Goal: Answer question/provide support: Share knowledge or assist other users

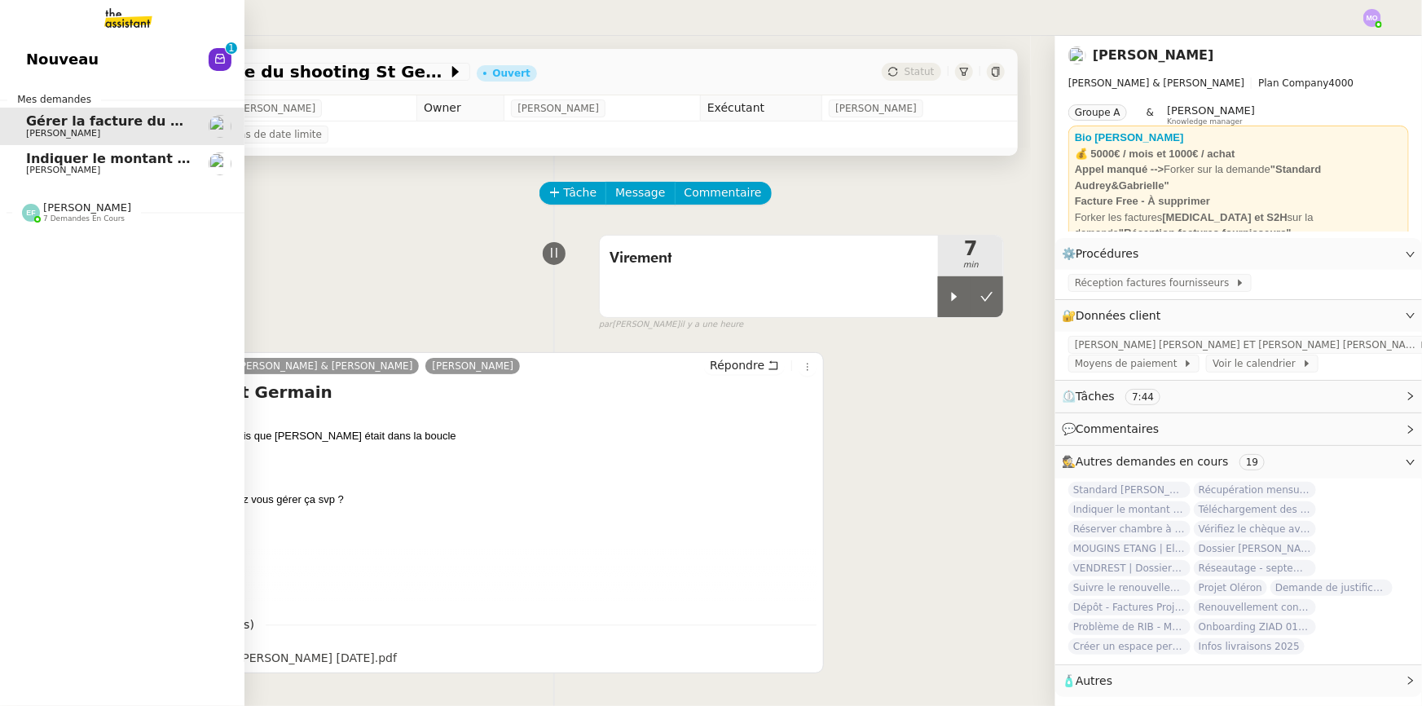
click at [37, 165] on span "[PERSON_NAME]" at bounding box center [63, 170] width 74 height 11
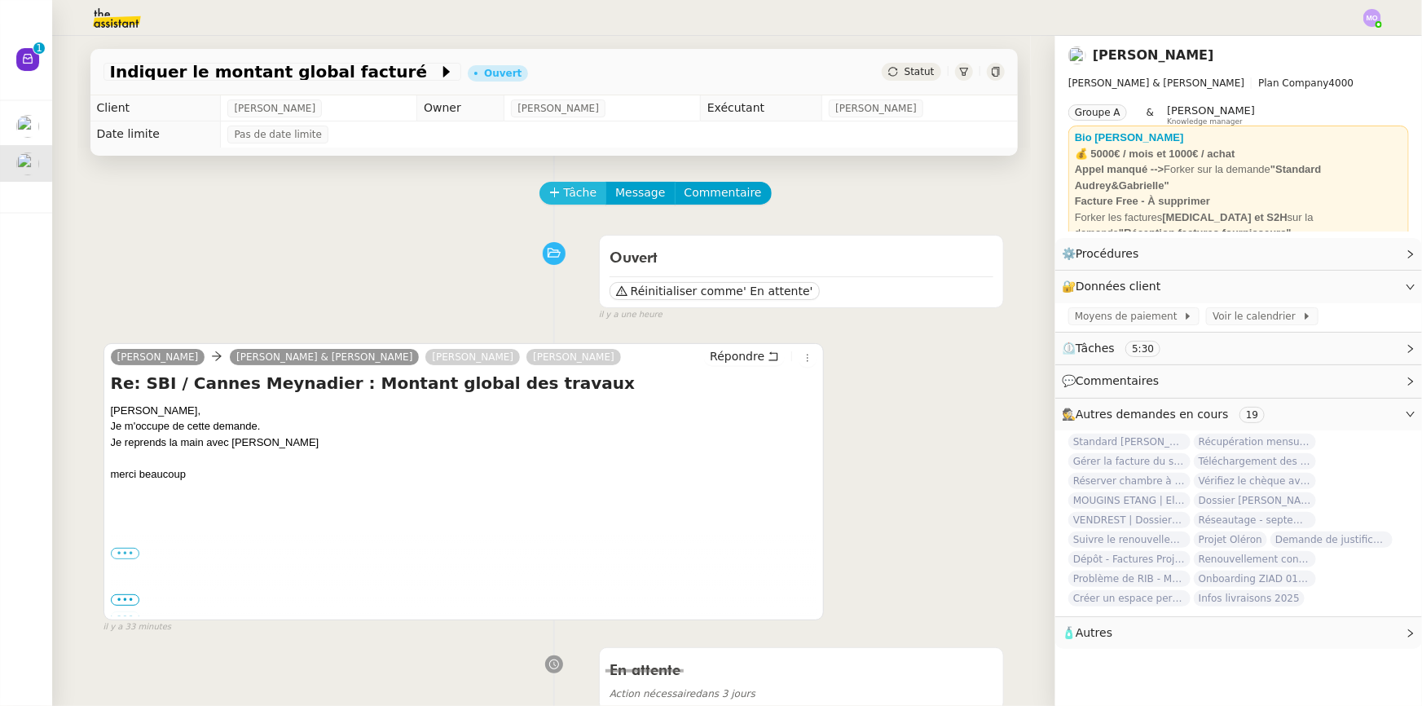
click at [564, 201] on span "Tâche" at bounding box center [580, 192] width 33 height 19
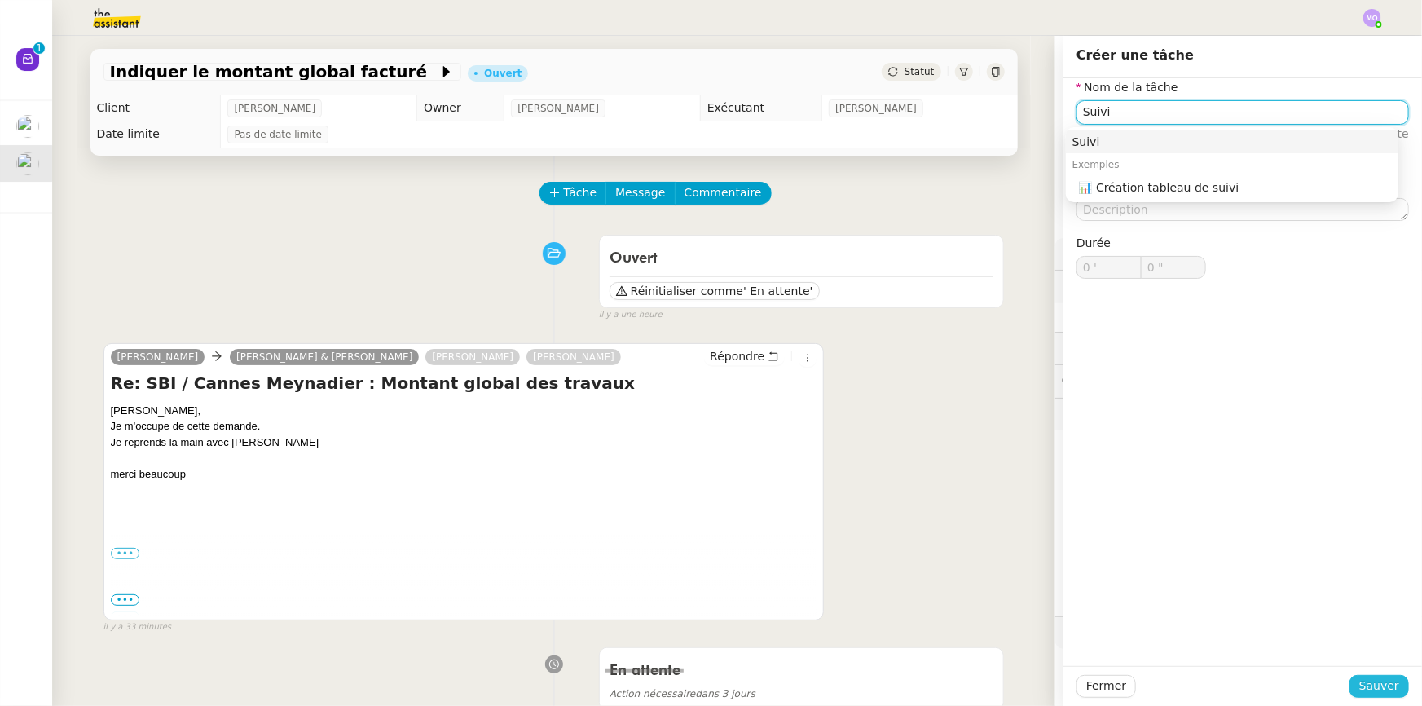
type input "Suivi"
click at [1363, 688] on span "Sauver" at bounding box center [1379, 685] width 40 height 19
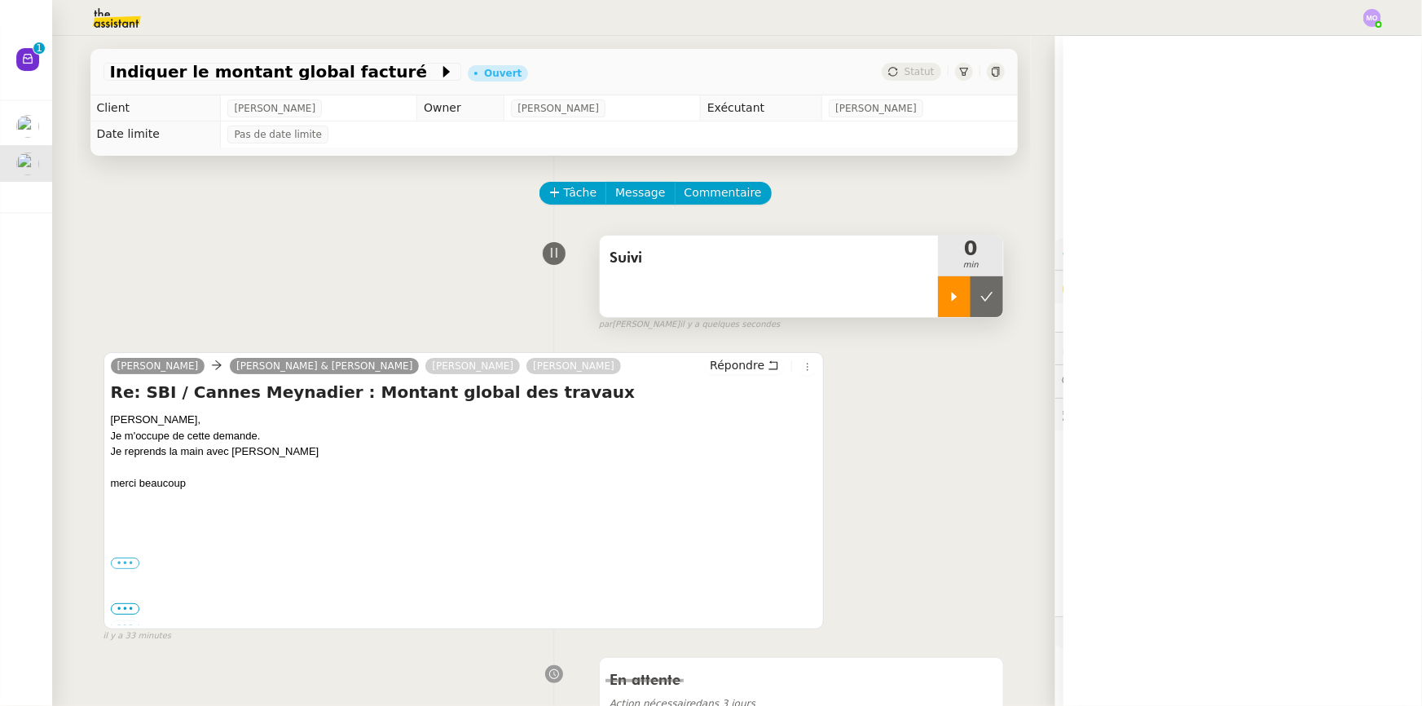
click at [938, 302] on div at bounding box center [954, 296] width 33 height 41
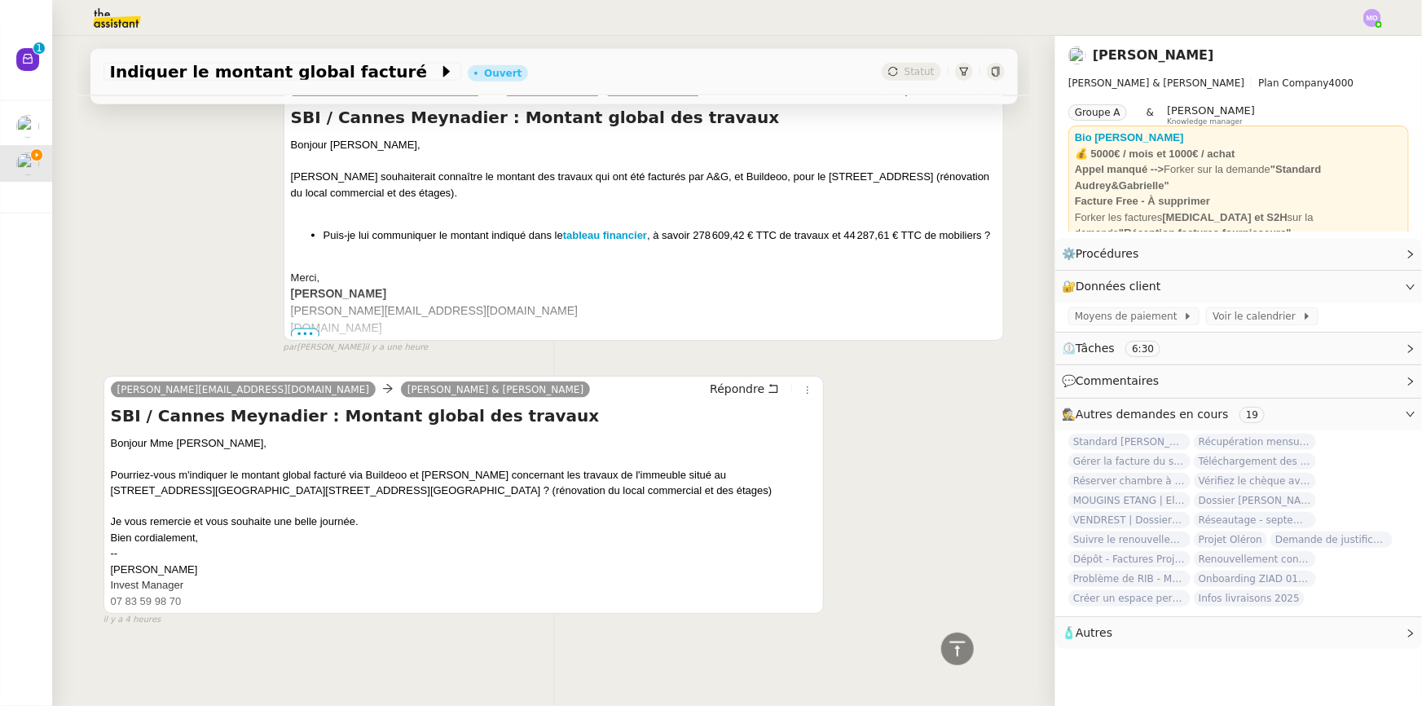
scroll to position [1115, 0]
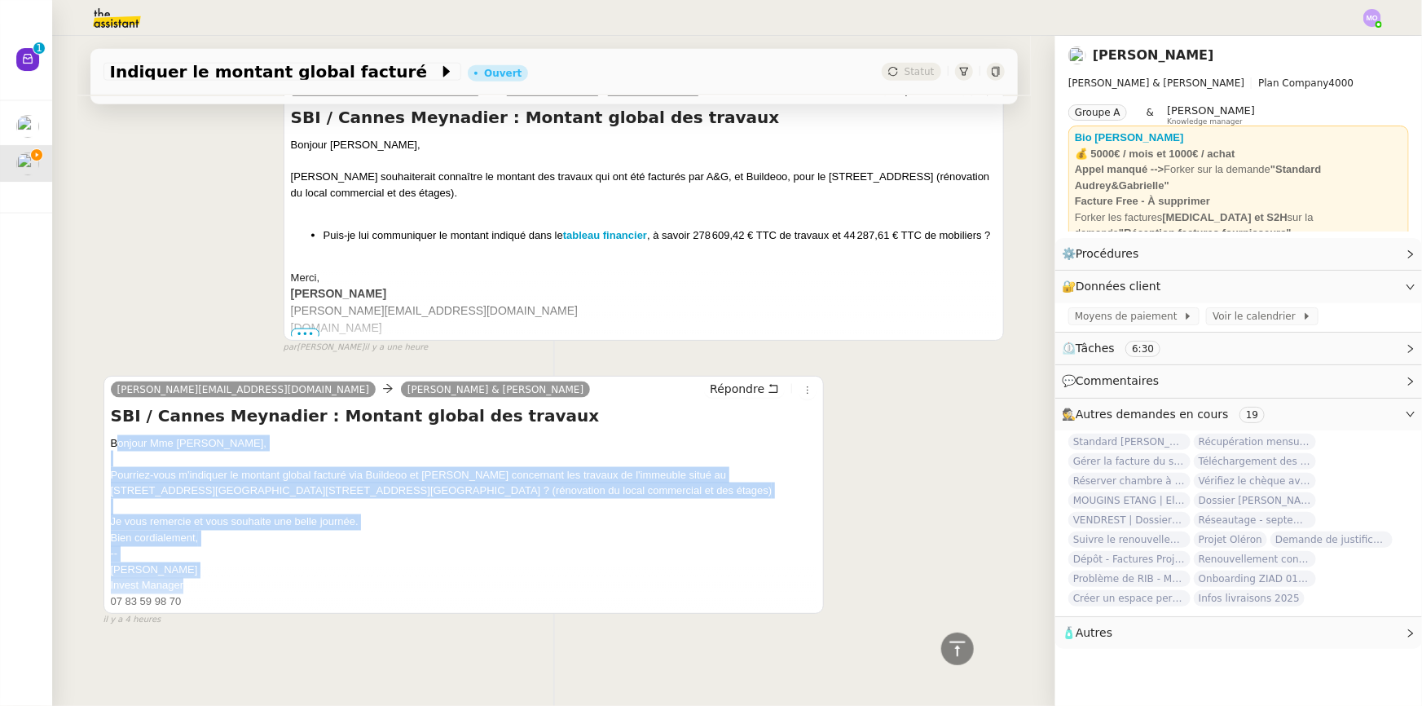
drag, startPoint x: 105, startPoint y: 436, endPoint x: 183, endPoint y: 580, distance: 163.7
click at [183, 580] on div "Bonjour Mme [PERSON_NAME], Pourriez-vous m'indiquer le montant global facturé v…" at bounding box center [464, 522] width 707 height 175
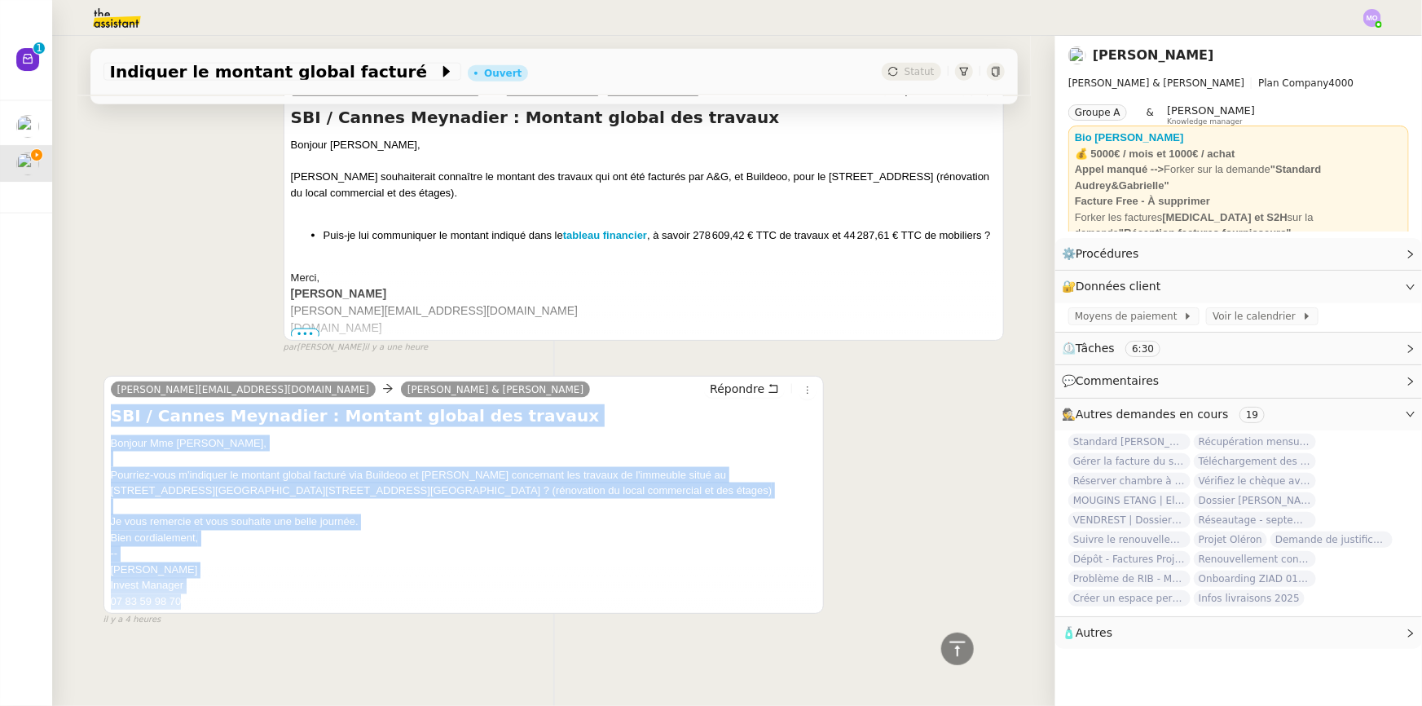
drag, startPoint x: 105, startPoint y: 410, endPoint x: 212, endPoint y: 588, distance: 208.0
click at [212, 588] on div "SBI / Cannes Meynadier : Montant global des travaux Bonjour Mme [PERSON_NAME], …" at bounding box center [464, 507] width 707 height 206
copy div "SBI / Cannes Meynadier : Montant global des travaux Bonjour Mme [PERSON_NAME], …"
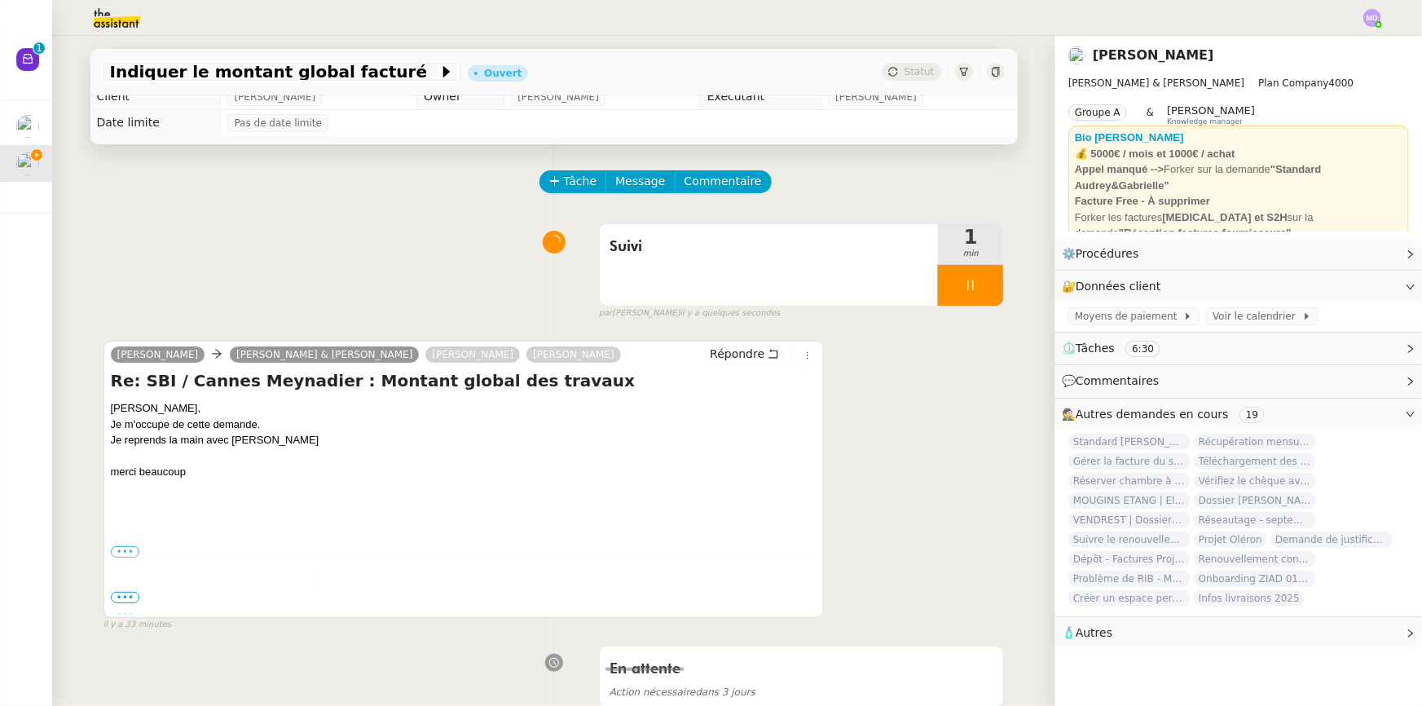
scroll to position [0, 0]
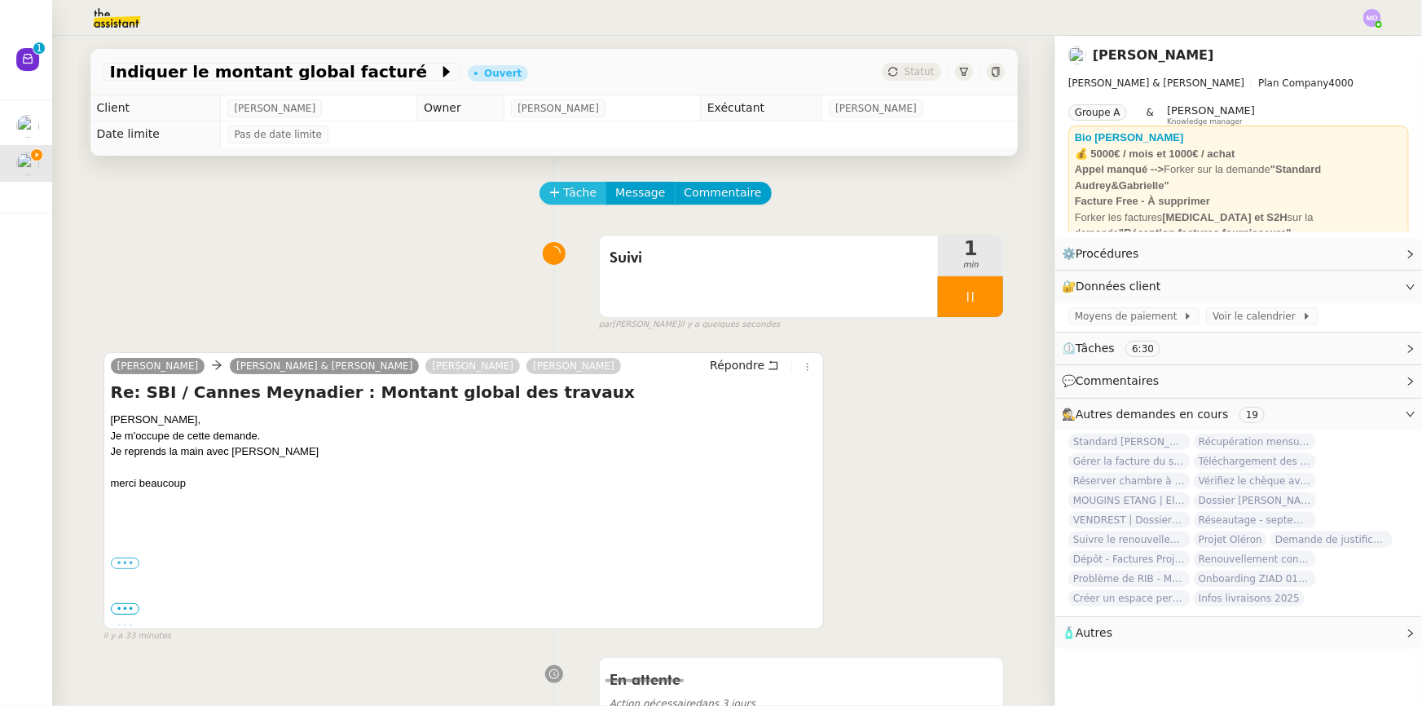
click at [568, 200] on span "Tâche" at bounding box center [580, 192] width 33 height 19
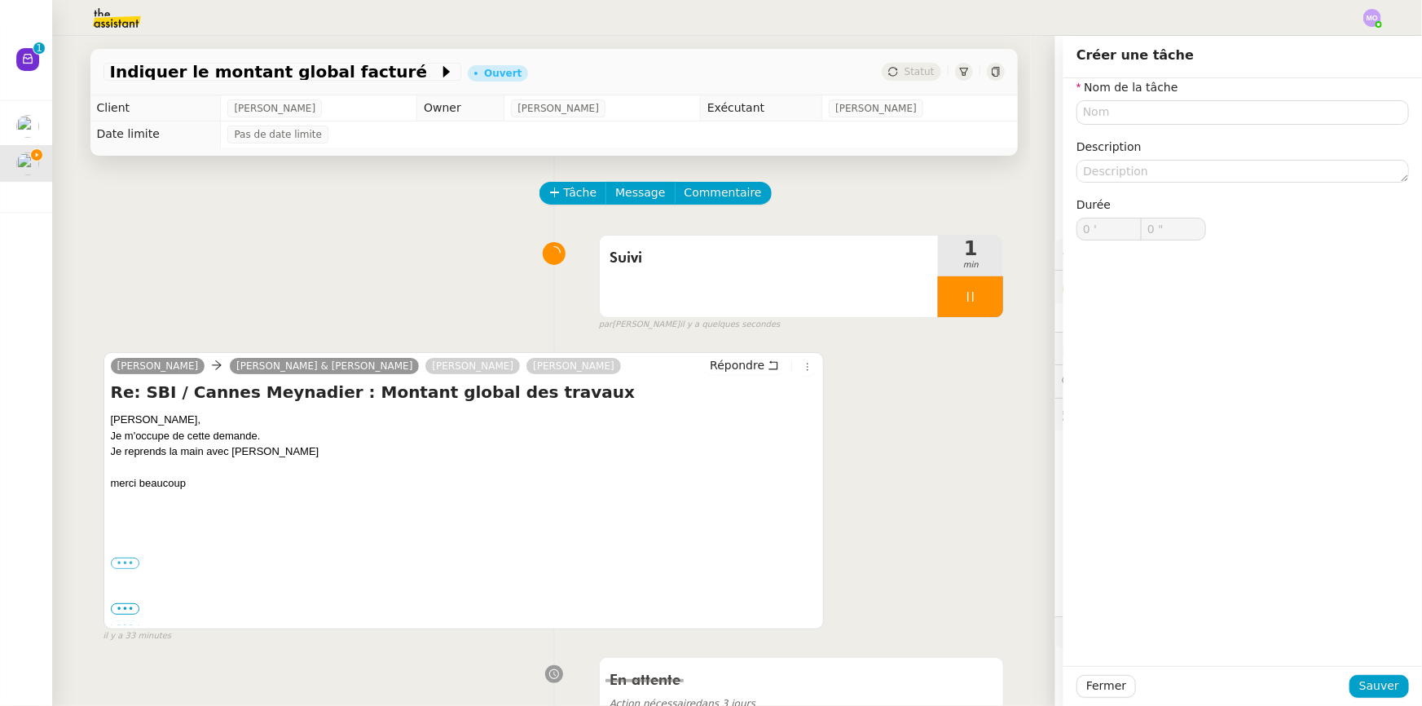
click at [420, 246] on div "Suivi 1 min false par [PERSON_NAME] il y a quelques secondes" at bounding box center [553, 279] width 901 height 104
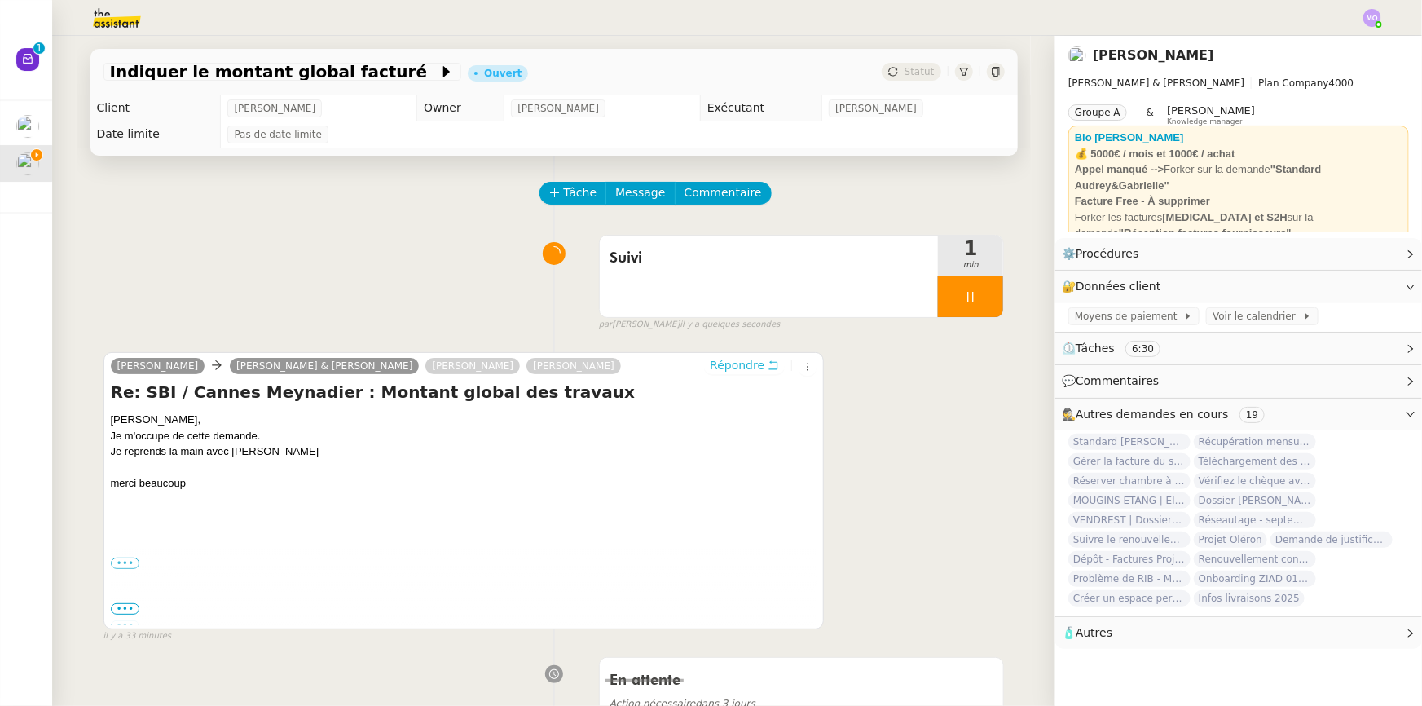
click at [710, 369] on span "Répondre" at bounding box center [737, 365] width 55 height 16
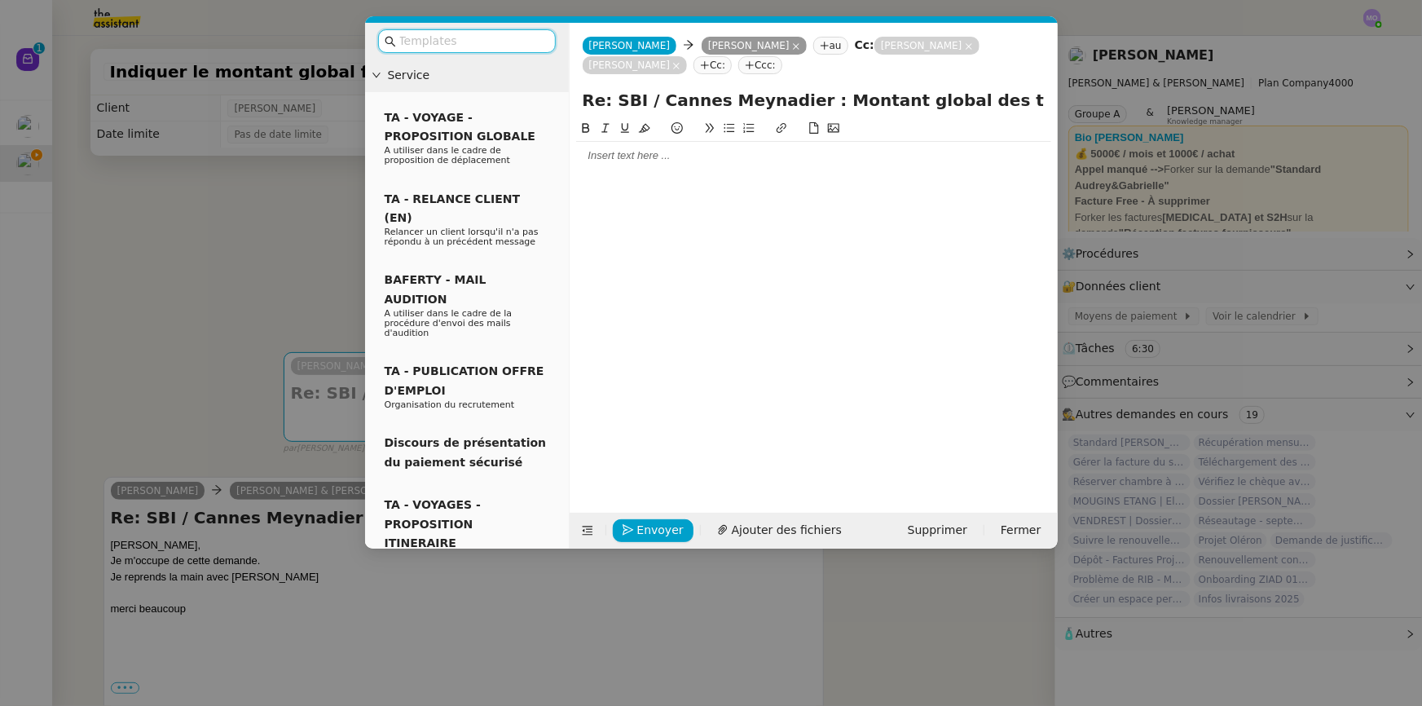
click at [651, 161] on div at bounding box center [813, 155] width 475 height 15
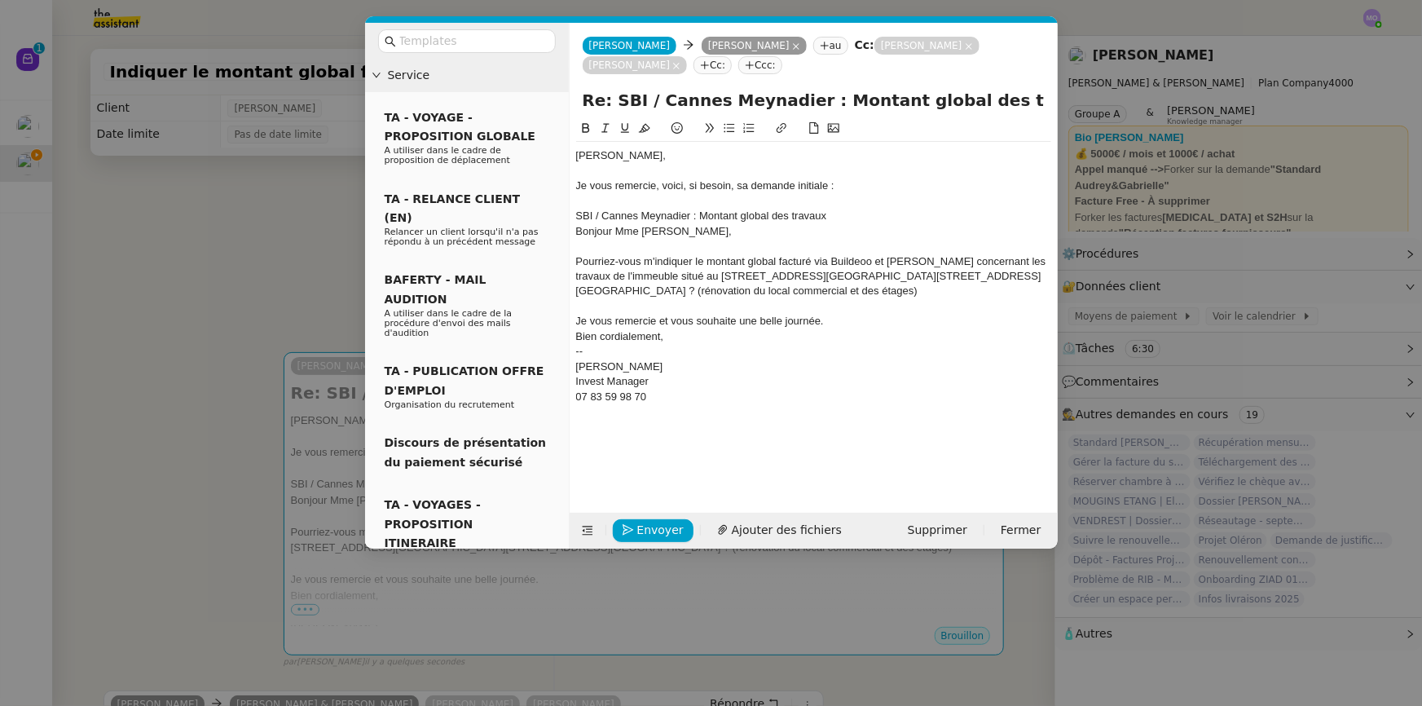
click at [835, 261] on div "Pourriez-vous m'indiquer le montant global facturé via Buildeoo et [PERSON_NAME…" at bounding box center [813, 276] width 475 height 45
click at [673, 396] on div "07 83 59 98 70" at bounding box center [813, 397] width 475 height 15
click at [852, 192] on div "Je vous remercie, voici, si besoin, sa demande initiale :" at bounding box center [813, 185] width 475 height 15
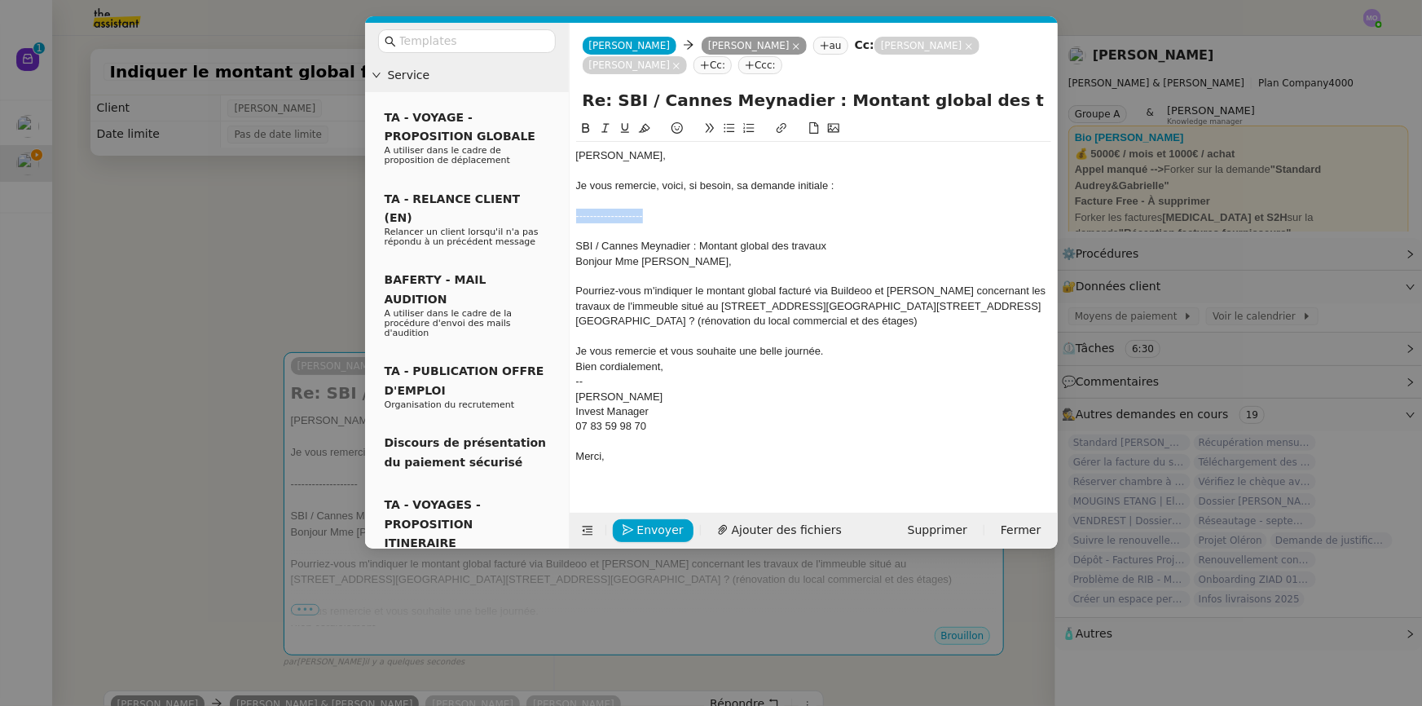
drag, startPoint x: 659, startPoint y: 215, endPoint x: 558, endPoint y: 222, distance: 101.3
click at [558, 222] on nz-layout "Service TA - VOYAGE - PROPOSITION GLOBALE A utiliser dans le cadre de propositi…" at bounding box center [711, 286] width 693 height 526
copy div "-------------------"
click at [671, 431] on div "07 83 59 98 70" at bounding box center [813, 426] width 475 height 15
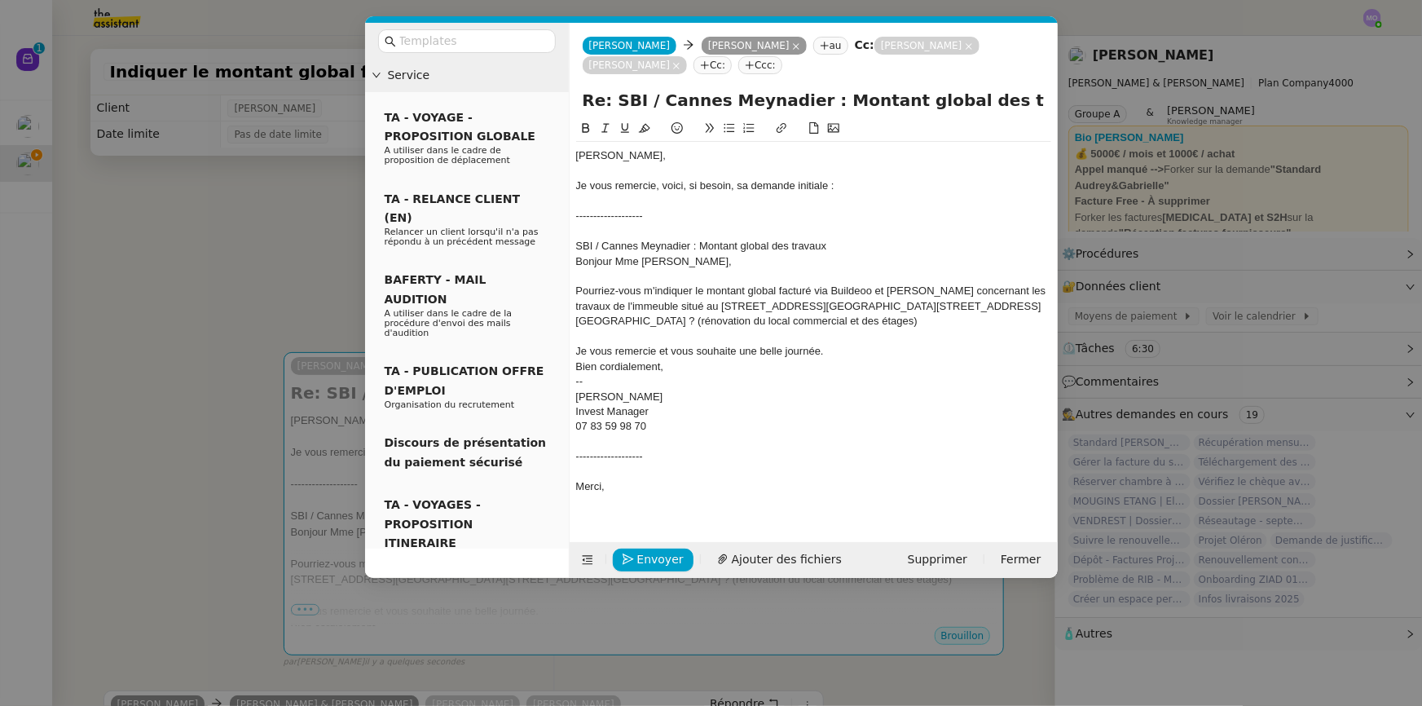
click at [660, 487] on div "Merci," at bounding box center [813, 486] width 475 height 15
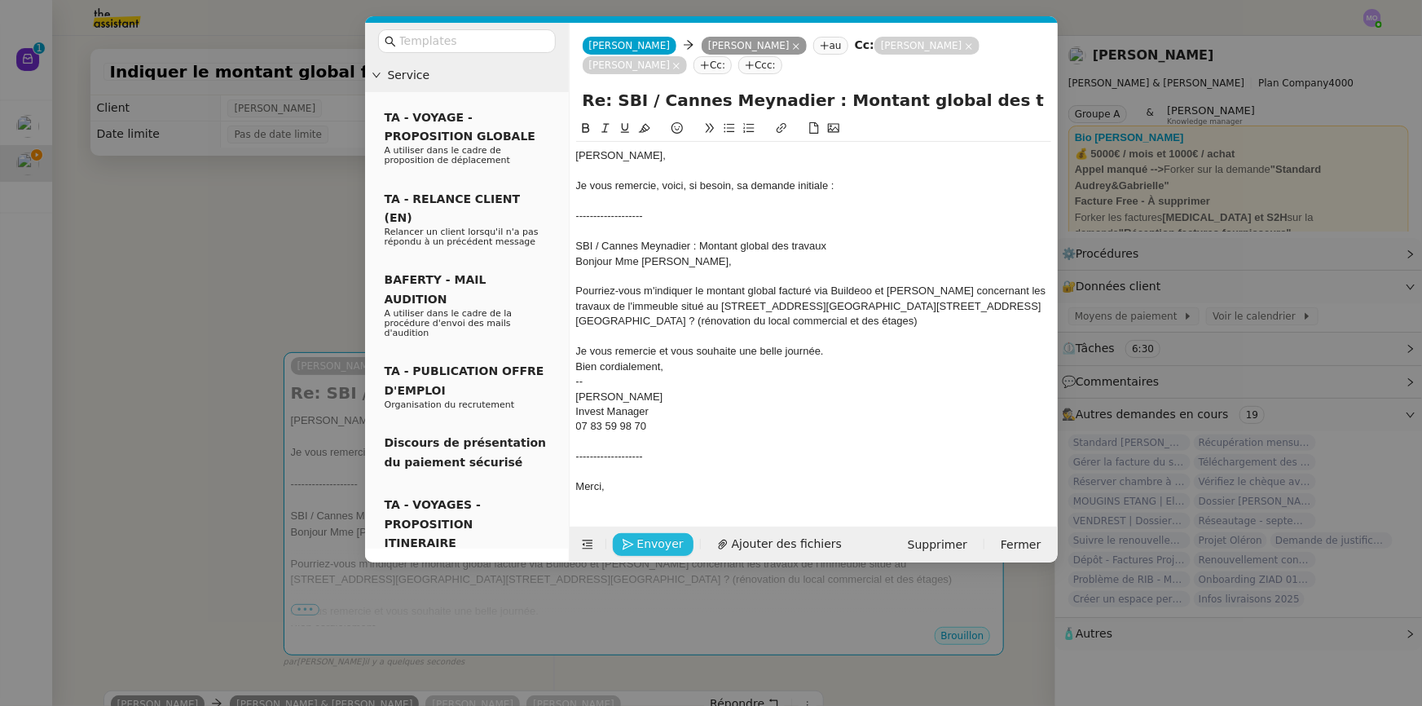
click at [652, 546] on span "Envoyer" at bounding box center [660, 544] width 46 height 19
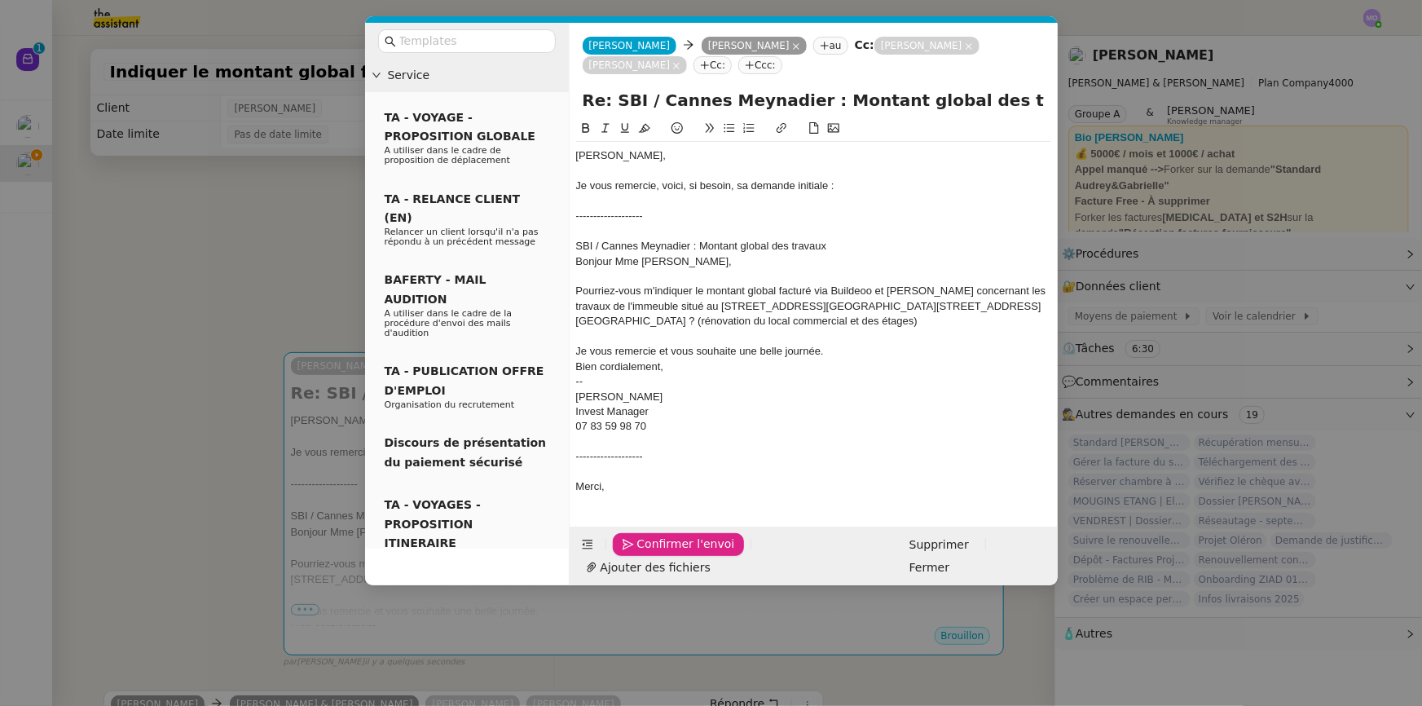
click at [243, 282] on nz-modal-container "Service TA - VOYAGE - PROPOSITION GLOBALE A utiliser dans le cadre de propositi…" at bounding box center [711, 353] width 1422 height 706
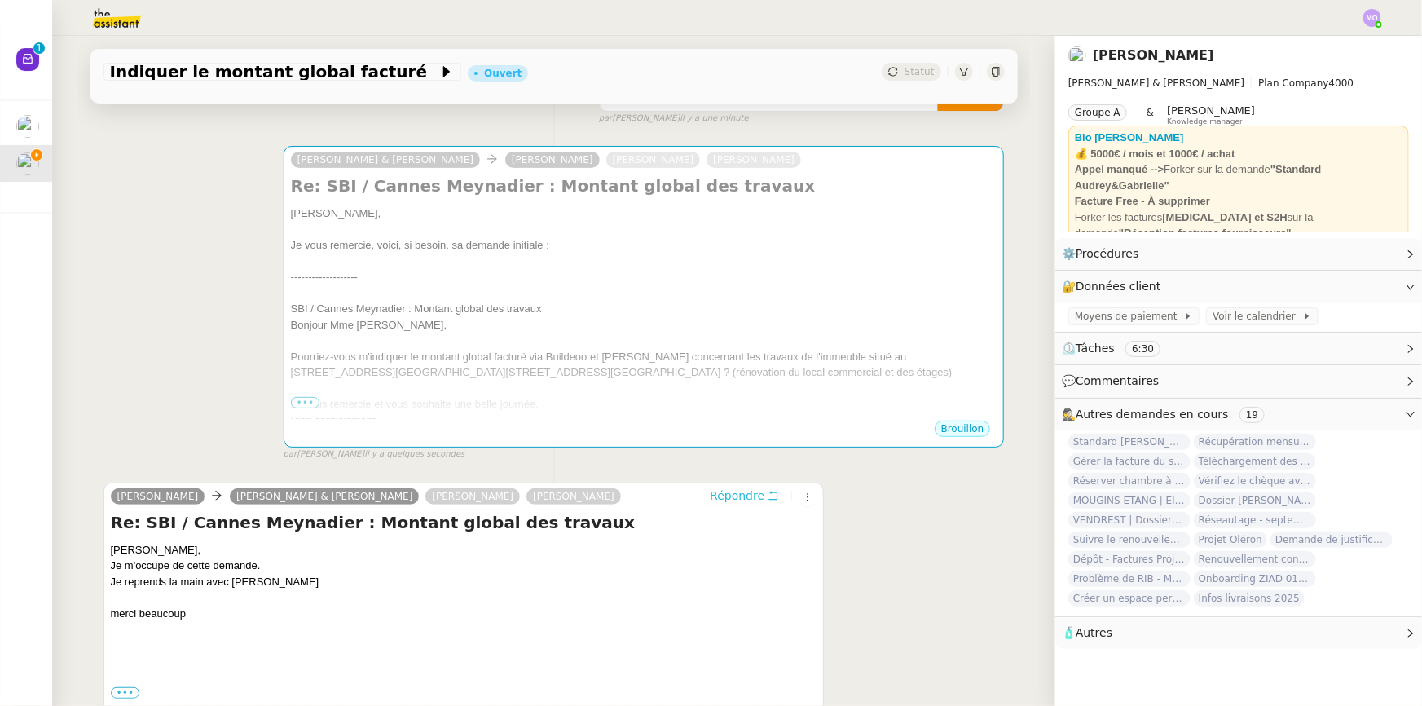
scroll to position [239, 0]
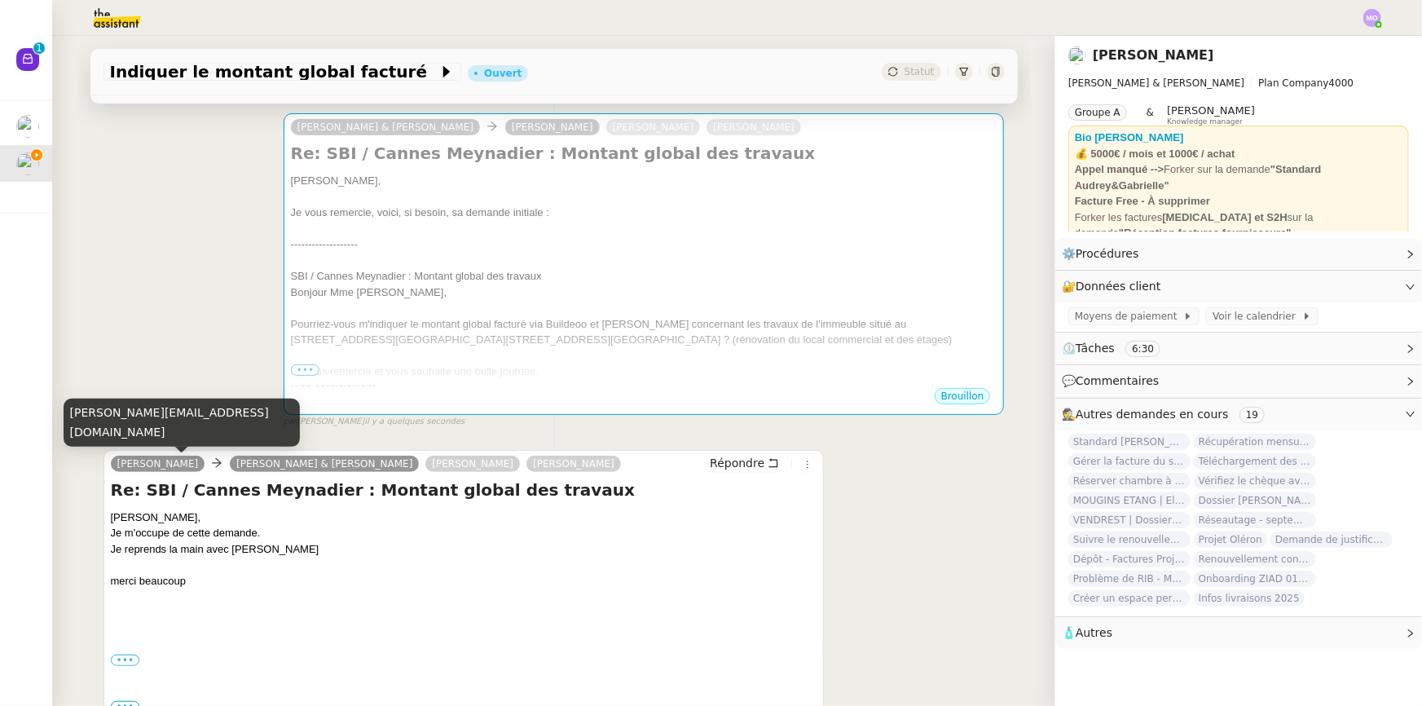
click at [171, 432] on div "[PERSON_NAME][EMAIL_ADDRESS][DOMAIN_NAME]" at bounding box center [182, 422] width 236 height 48
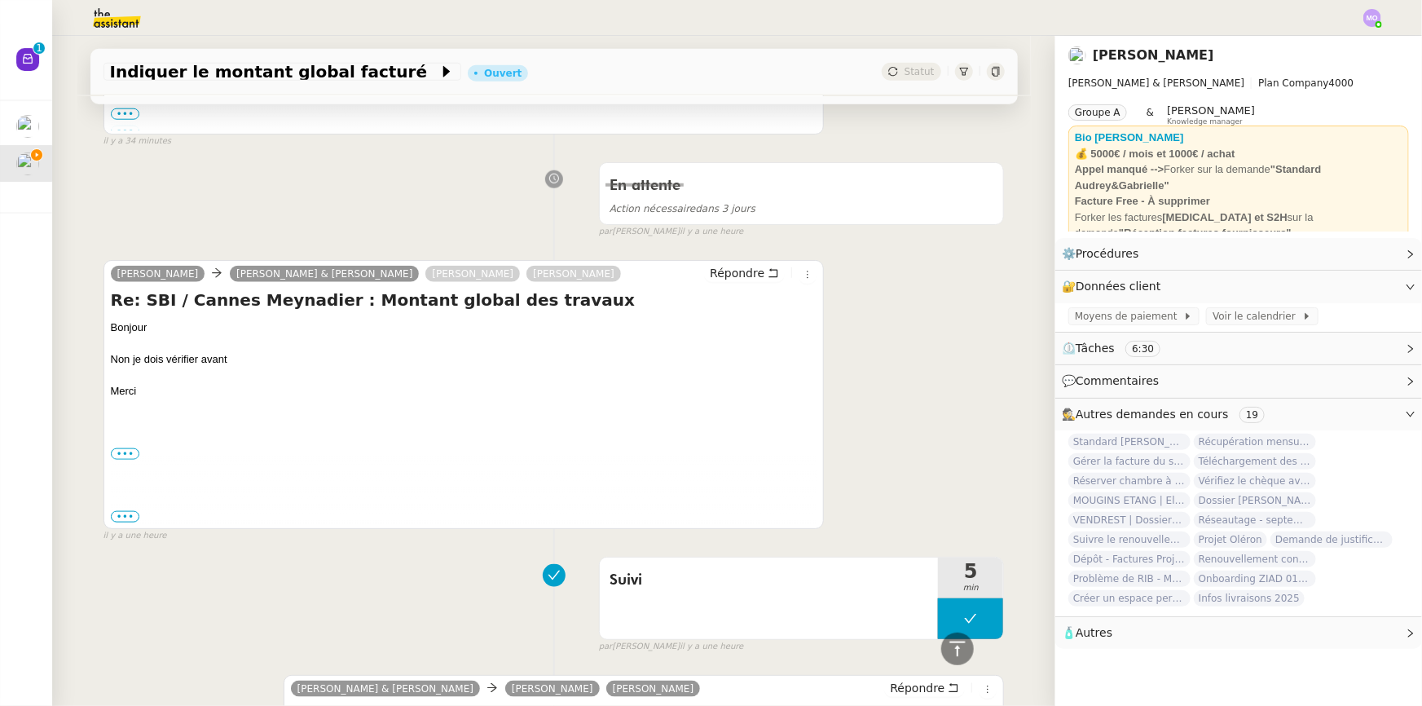
scroll to position [1202, 0]
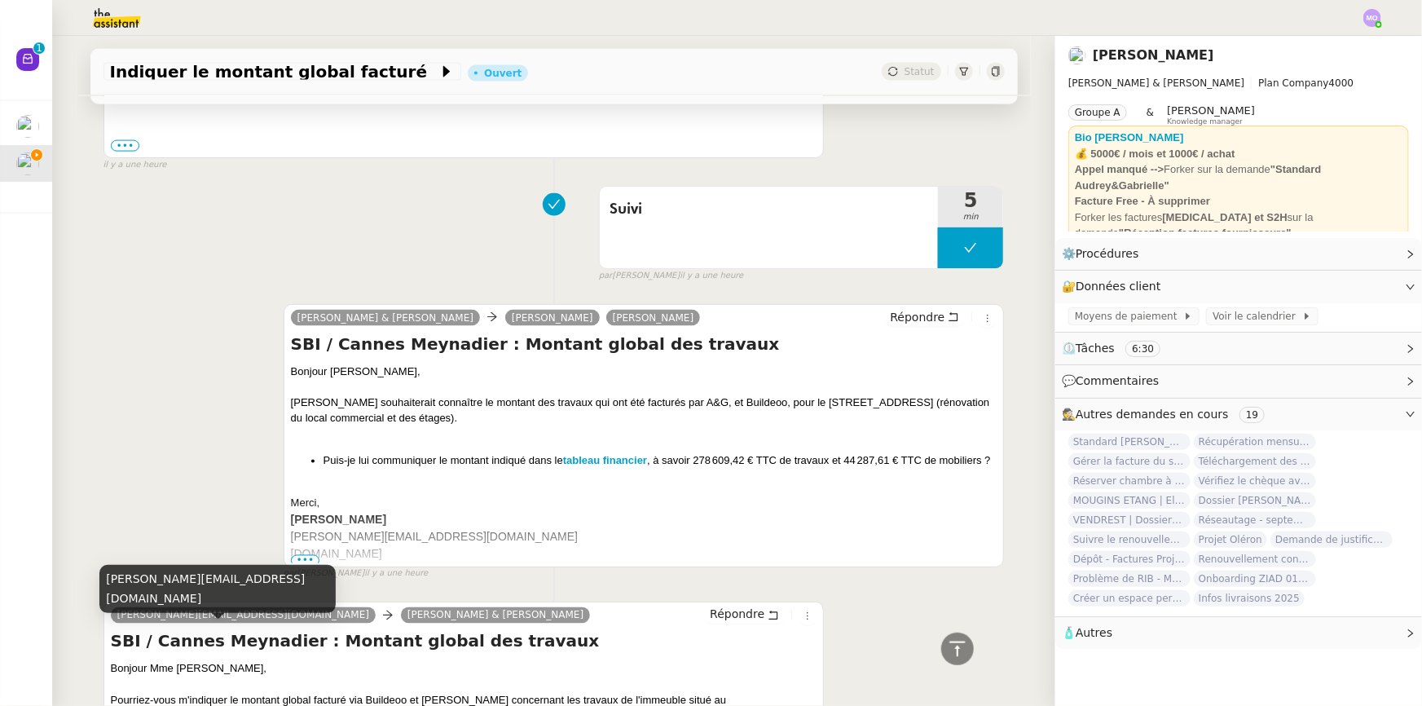
click at [171, 602] on div "[PERSON_NAME][EMAIL_ADDRESS][DOMAIN_NAME]" at bounding box center [217, 589] width 236 height 48
copy div "[PERSON_NAME][EMAIL_ADDRESS][DOMAIN_NAME]"
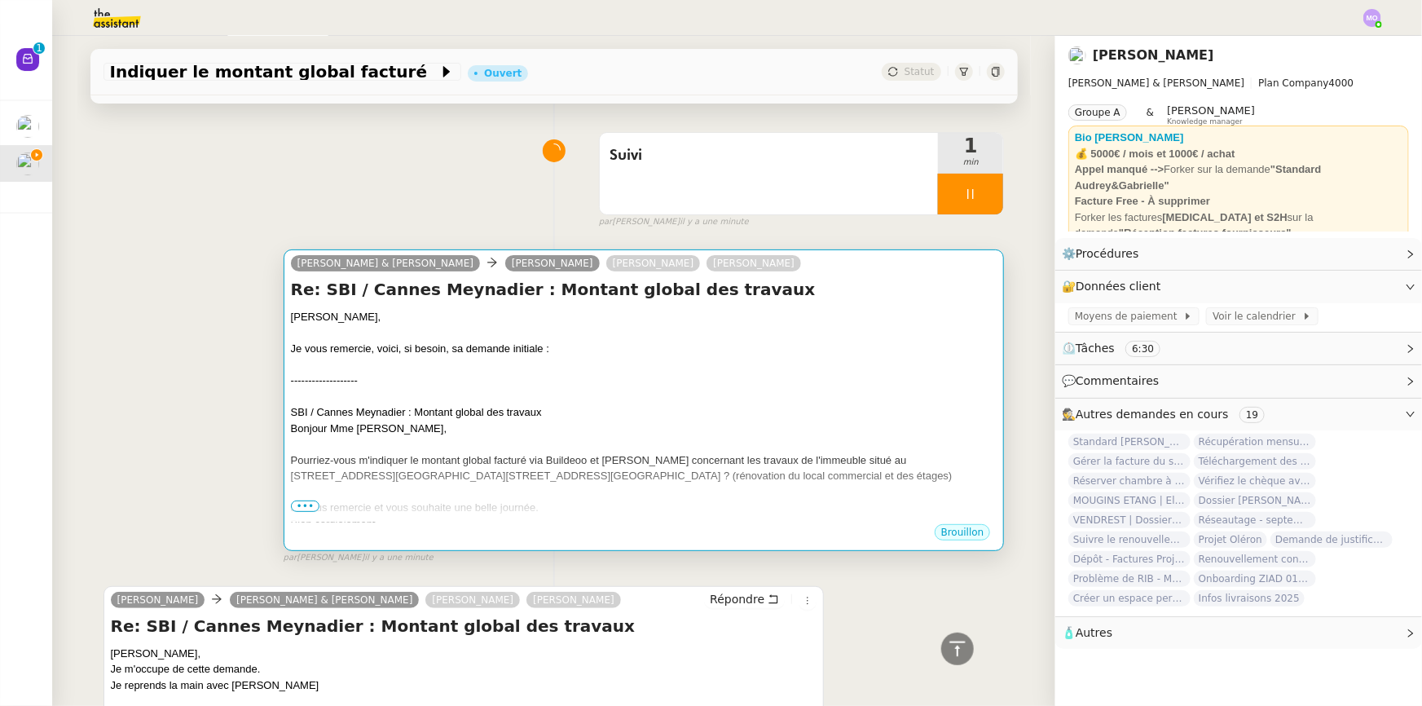
scroll to position [16, 0]
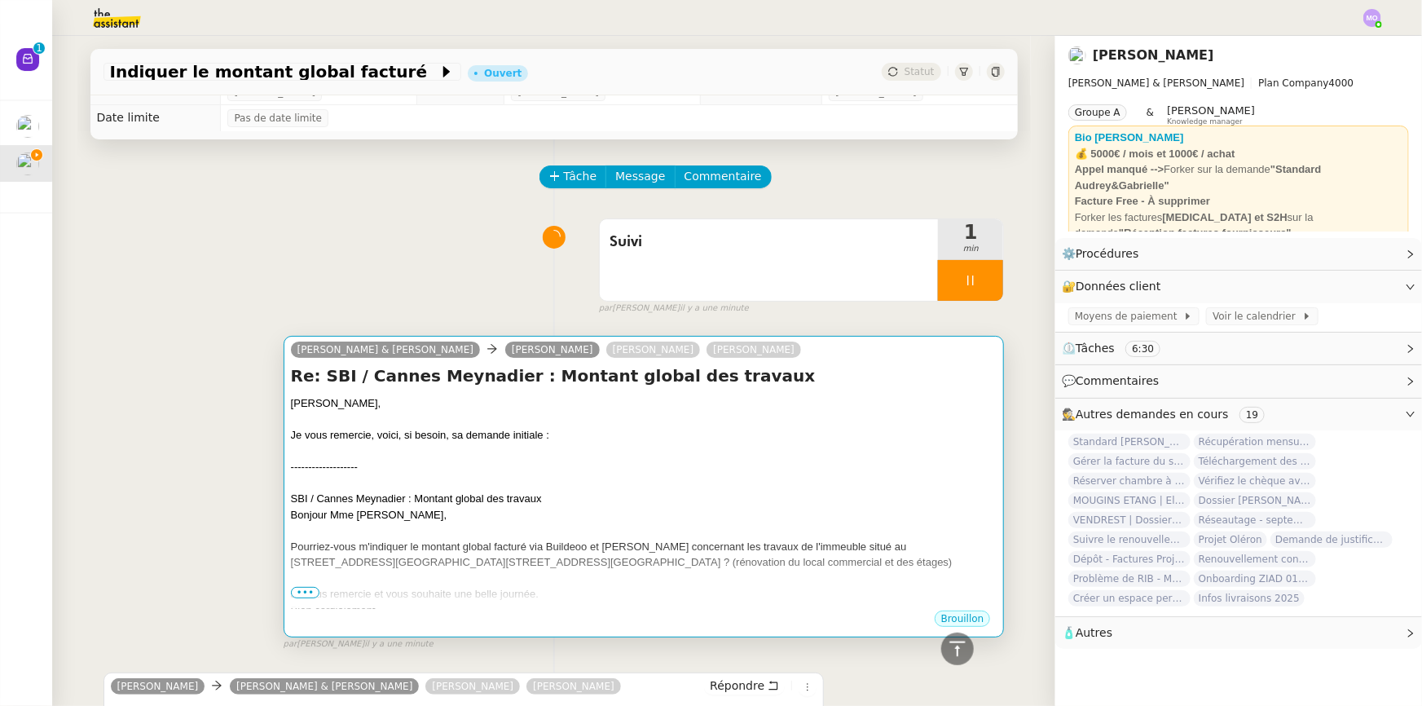
click at [513, 461] on div "-------------------" at bounding box center [644, 467] width 707 height 16
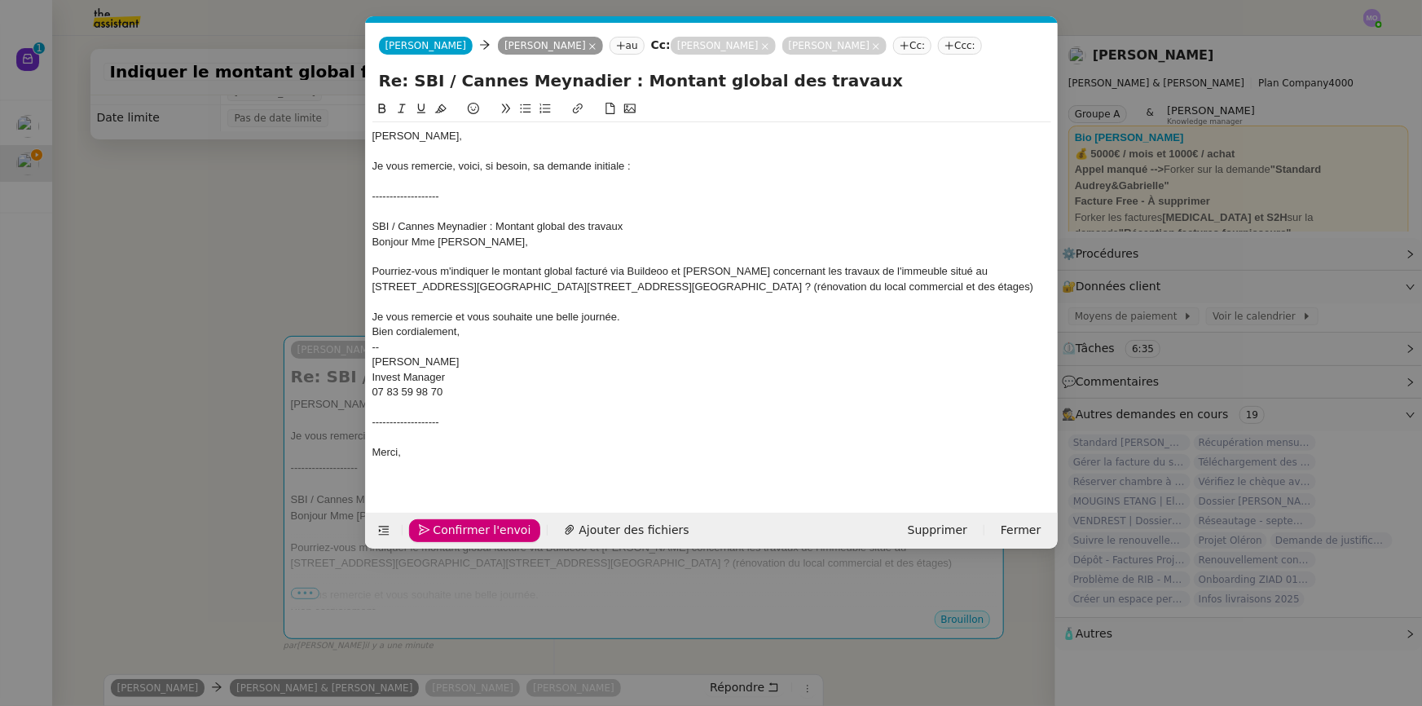
scroll to position [0, 34]
click at [457, 388] on div "07 83 59 98 70" at bounding box center [711, 392] width 679 height 15
click at [467, 390] on div "07 83 59 98 70" at bounding box center [711, 392] width 679 height 15
click at [409, 429] on div "-------------------" at bounding box center [711, 436] width 679 height 15
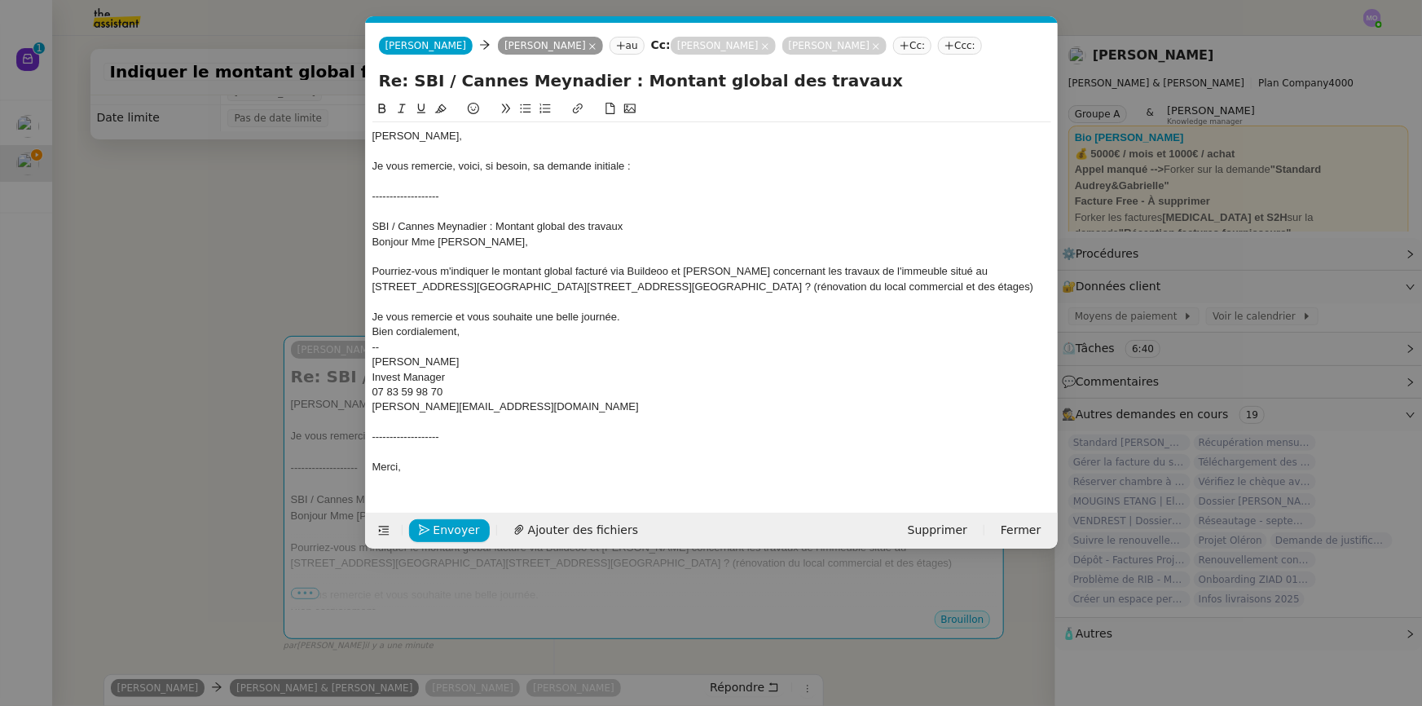
click at [478, 434] on div "-------------------" at bounding box center [711, 436] width 679 height 15
click at [409, 425] on div at bounding box center [711, 422] width 679 height 15
click at [472, 467] on div "Merci," at bounding box center [711, 467] width 679 height 15
click at [448, 533] on span "Envoyer" at bounding box center [457, 530] width 46 height 19
click at [465, 525] on span "Confirmer l'envoi" at bounding box center [483, 530] width 98 height 19
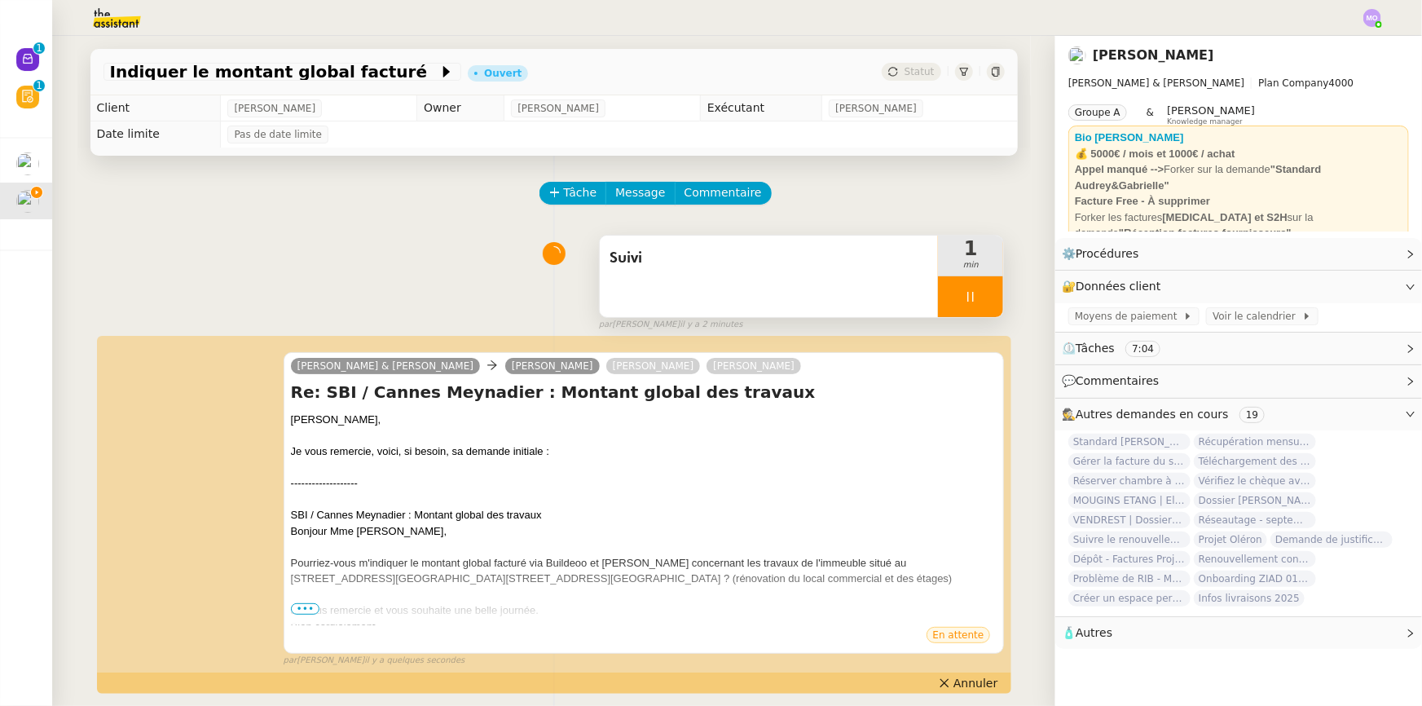
click at [980, 311] on div at bounding box center [970, 296] width 65 height 41
click at [980, 311] on button at bounding box center [987, 296] width 33 height 41
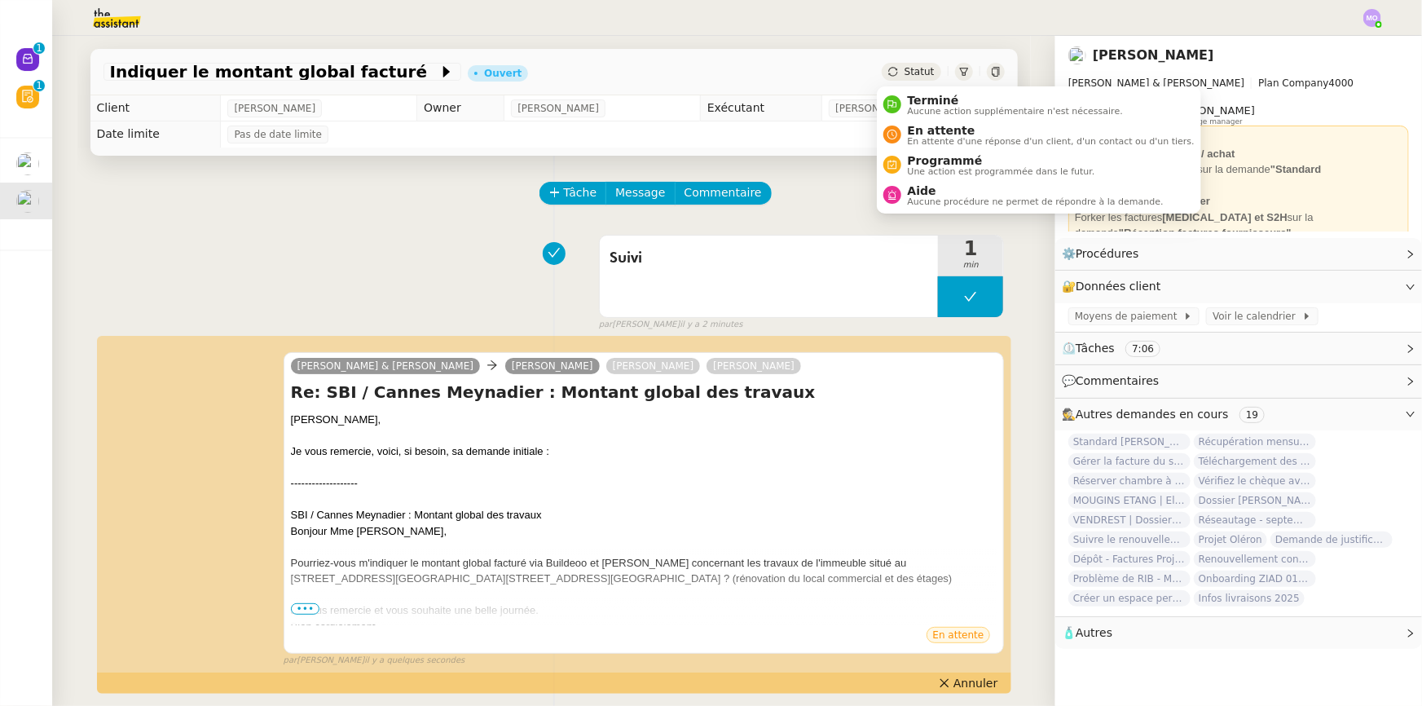
click at [920, 75] on span "Statut" at bounding box center [920, 71] width 30 height 11
click at [929, 101] on span "Terminé" at bounding box center [1015, 100] width 215 height 13
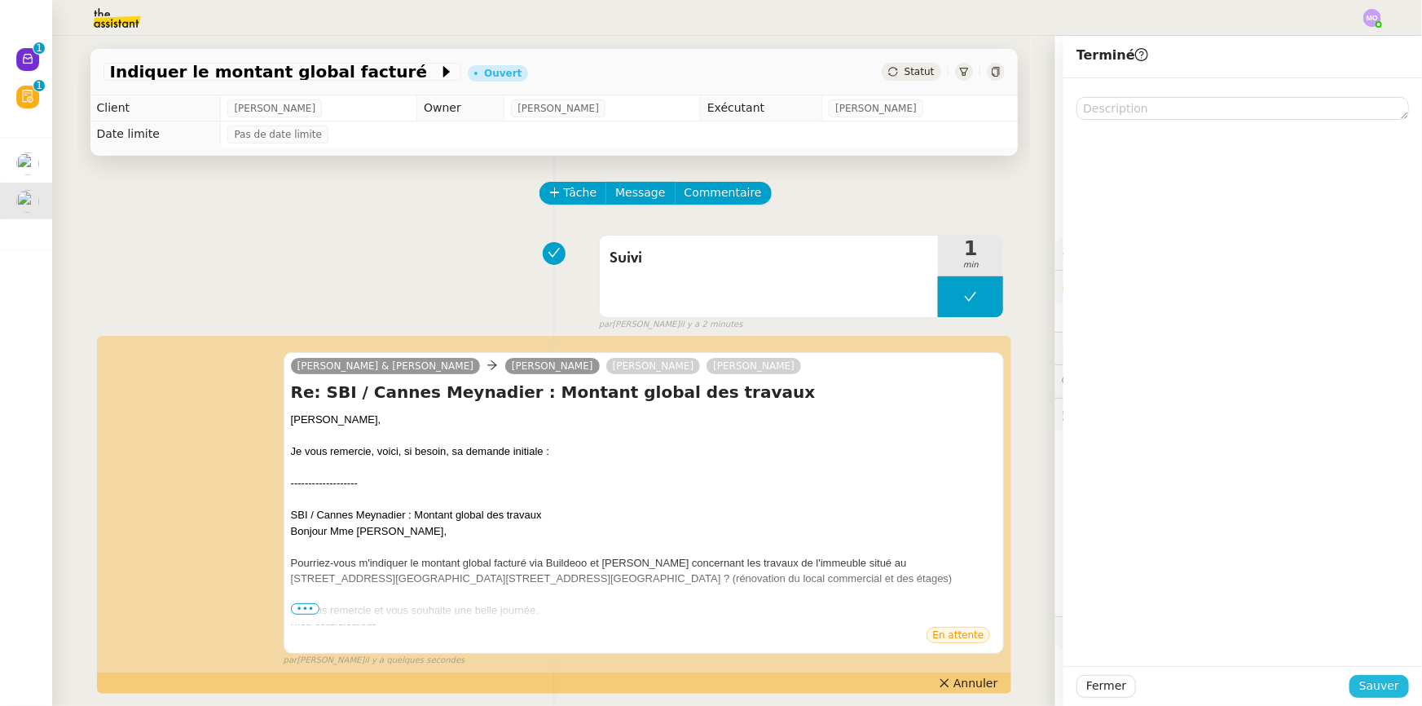
click at [1354, 681] on button "Sauver" at bounding box center [1379, 686] width 59 height 23
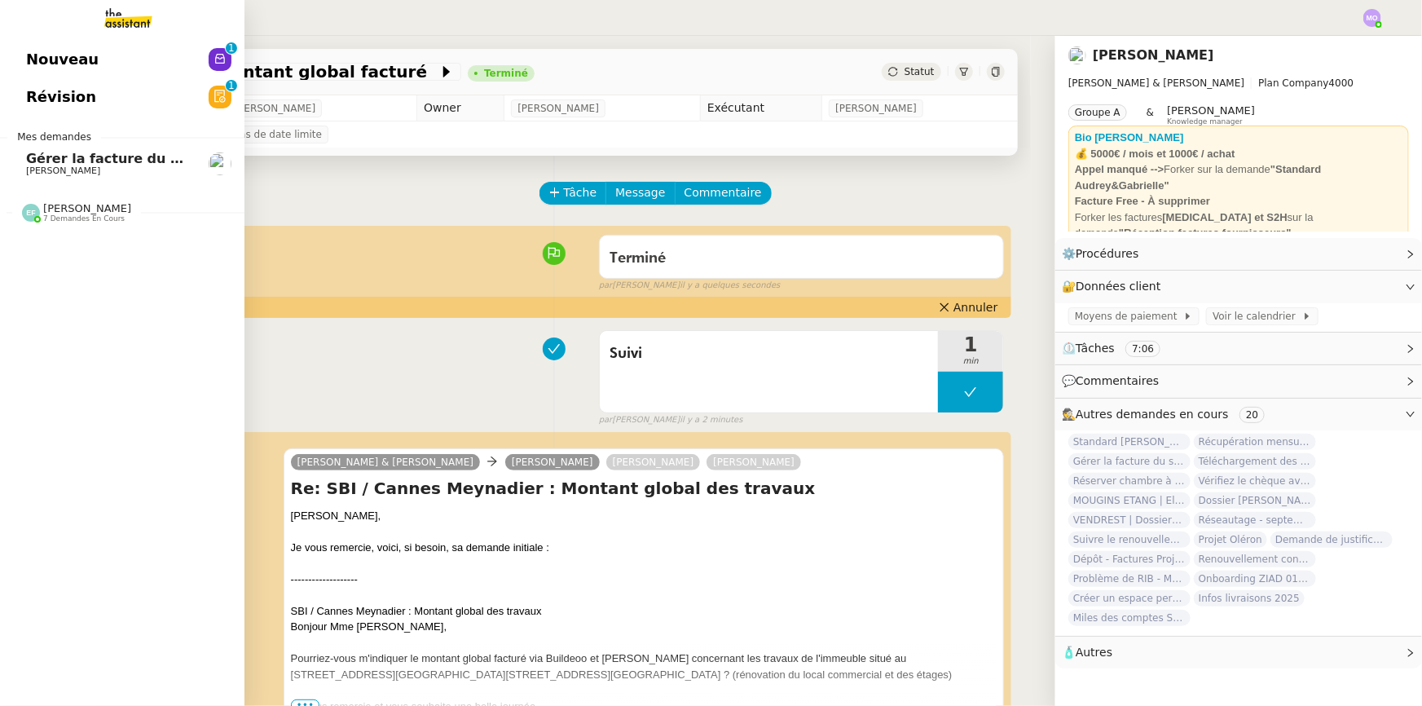
click at [98, 166] on span "[PERSON_NAME]" at bounding box center [63, 170] width 74 height 11
